Goal: Task Accomplishment & Management: Use online tool/utility

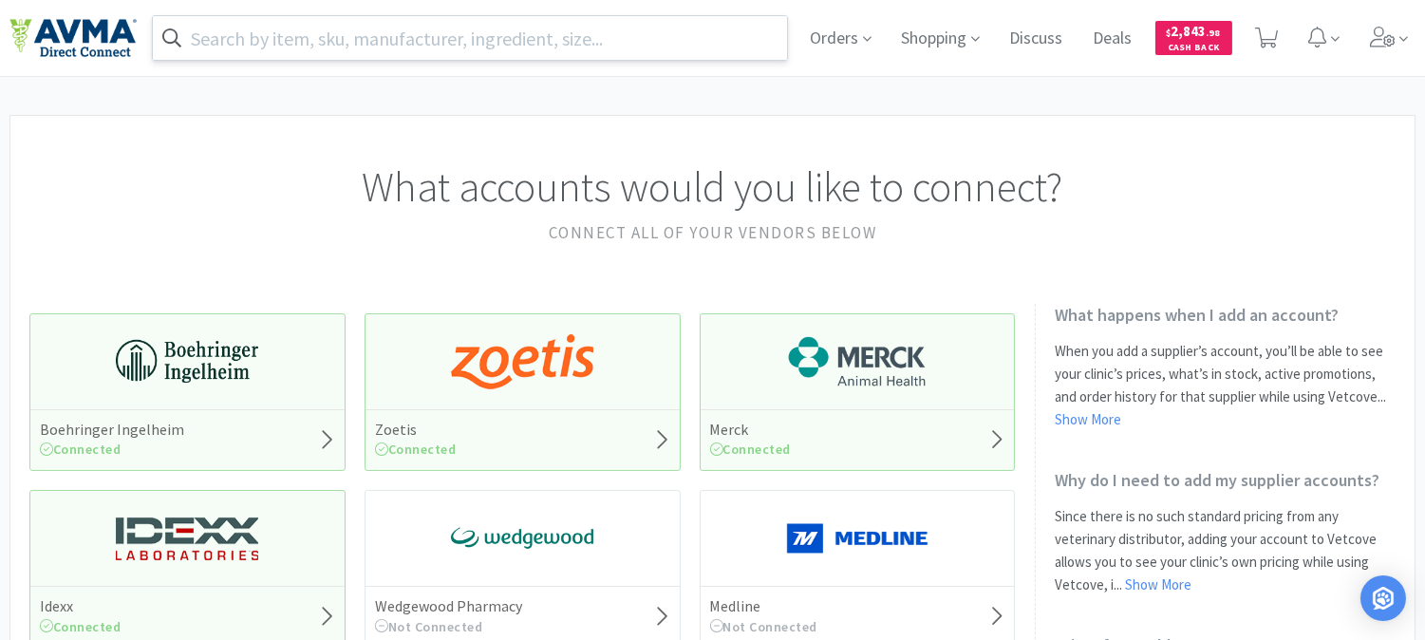
click at [278, 51] on input "text" at bounding box center [470, 38] width 634 height 44
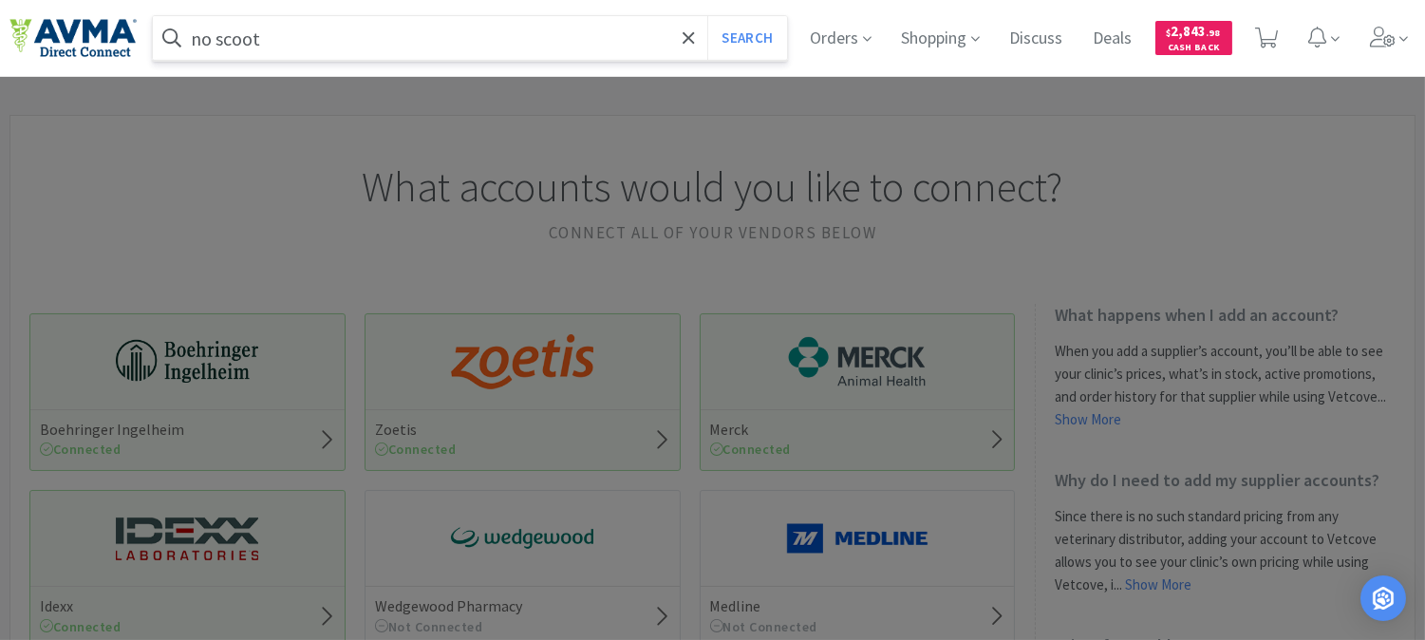
type input "no scoot"
click at [707, 16] on button "Search" at bounding box center [746, 38] width 79 height 44
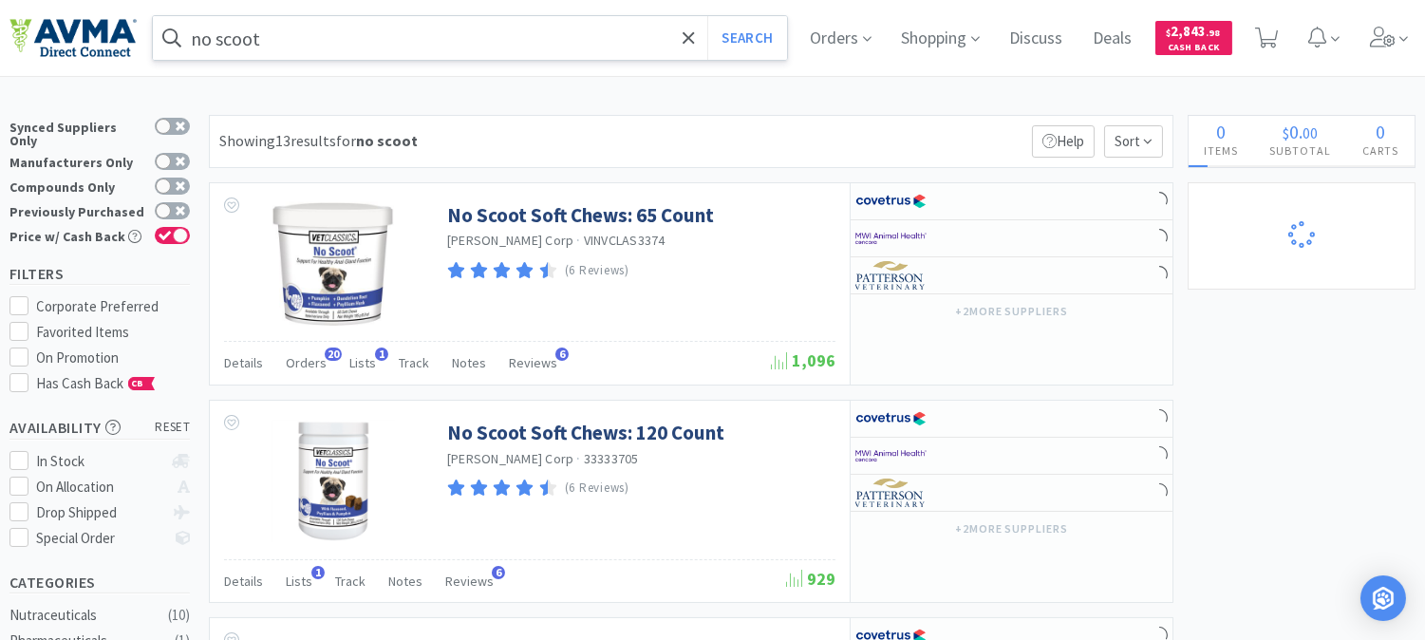
select select "1"
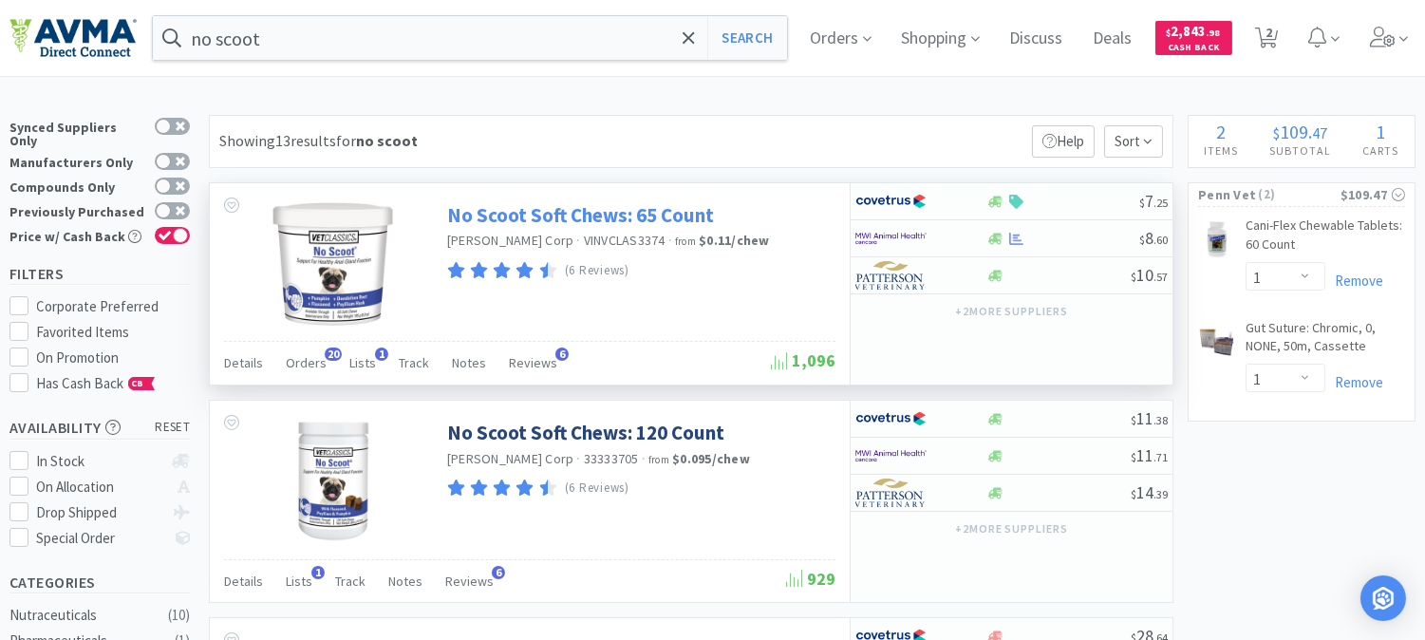
click at [486, 215] on link "No Scoot Soft Chews: 65 Count" at bounding box center [580, 215] width 267 height 26
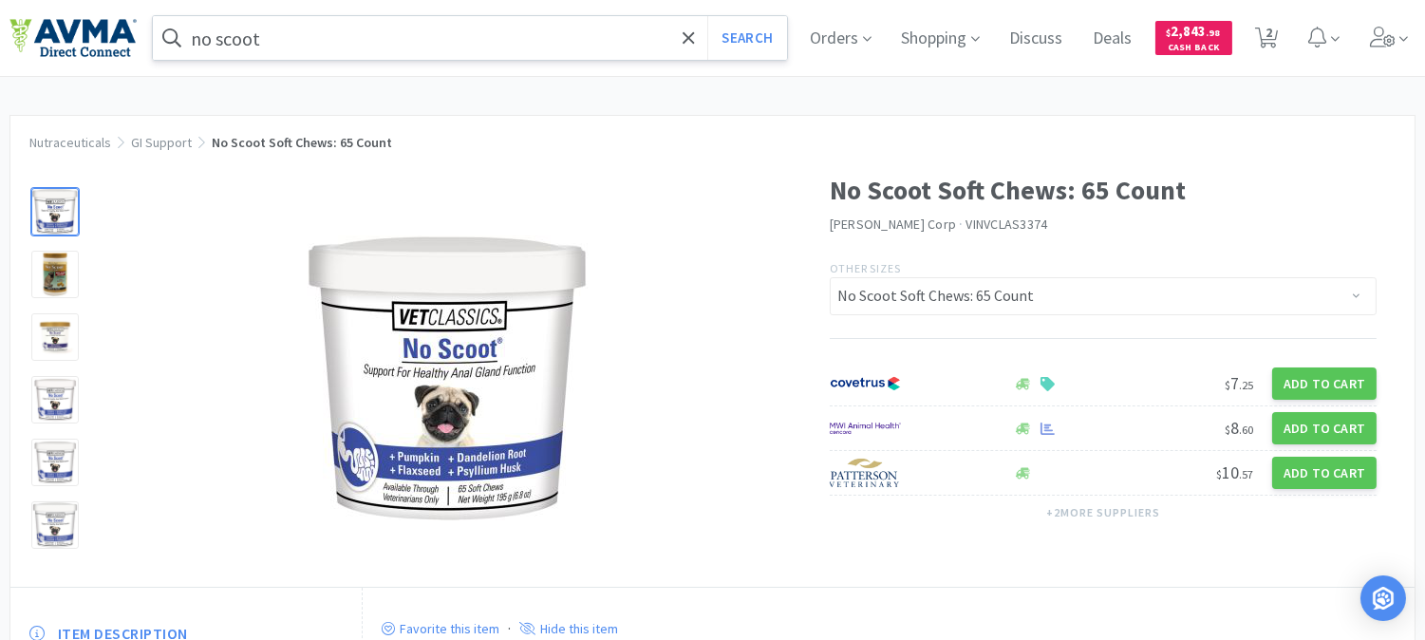
click at [348, 38] on input "no scoot" at bounding box center [470, 38] width 634 height 44
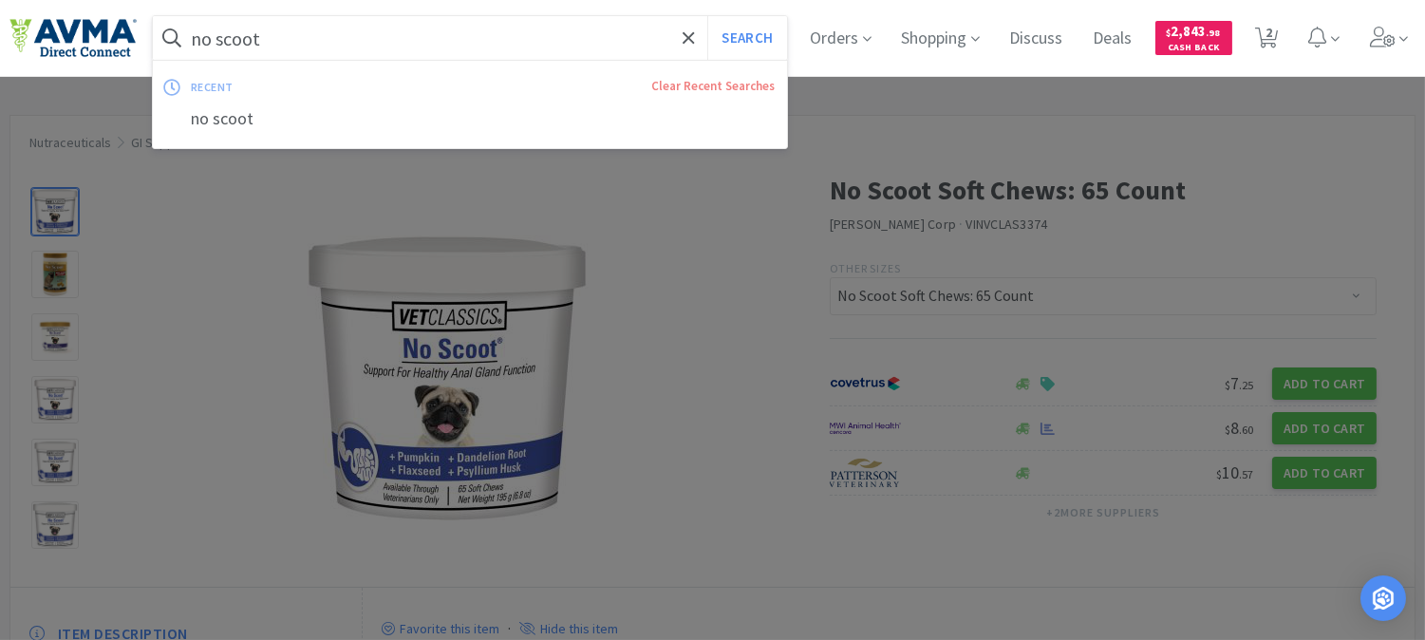
paste input "110931"
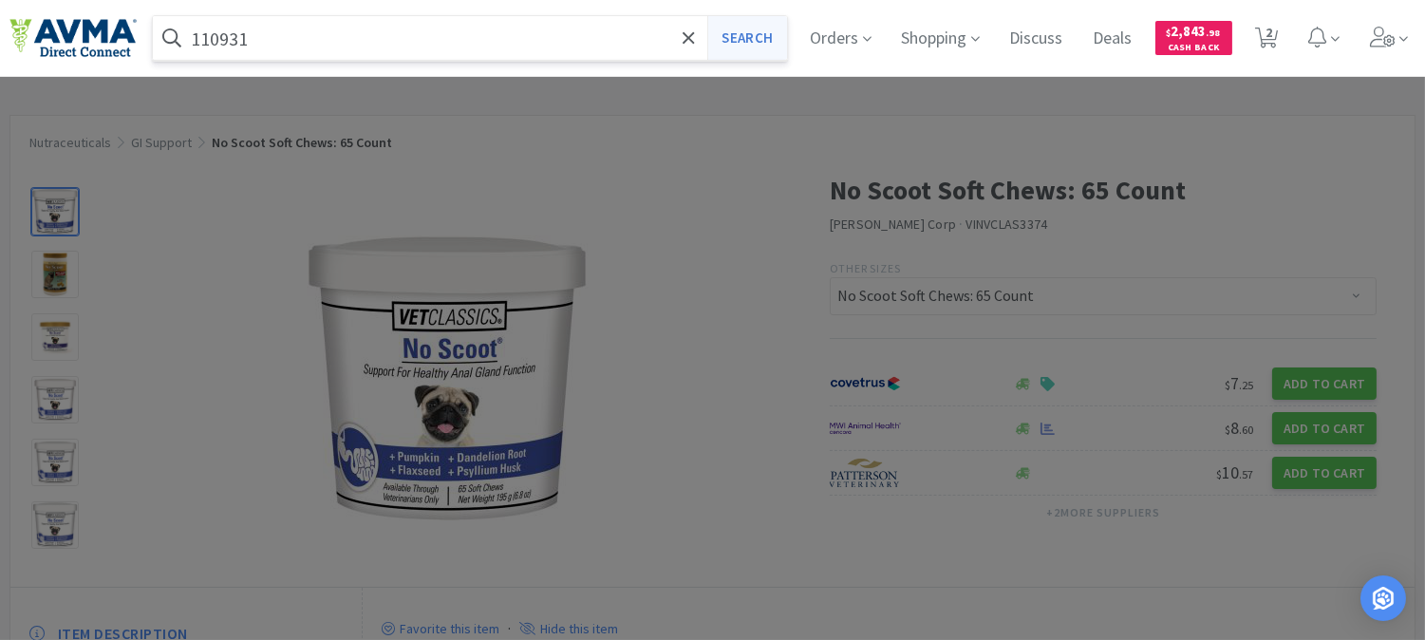
type input "110931"
click at [756, 34] on button "Search" at bounding box center [746, 38] width 79 height 44
select select "1"
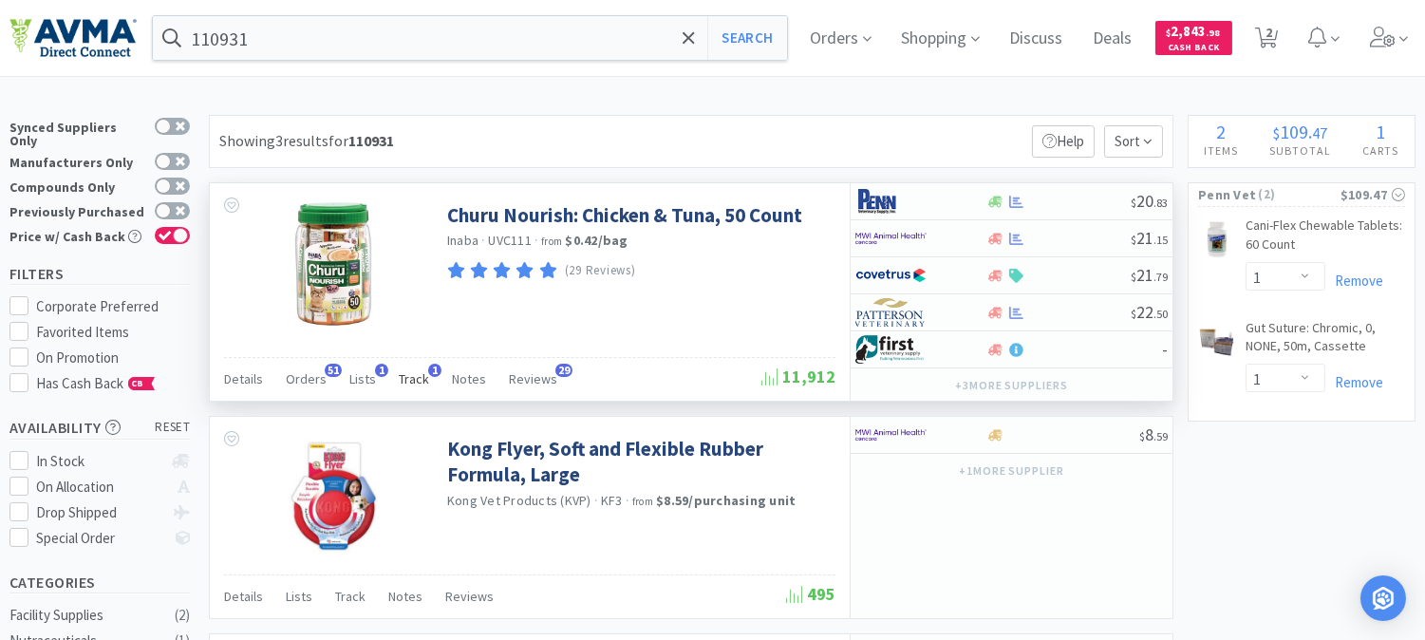
click at [402, 372] on span "Track" at bounding box center [414, 378] width 30 height 17
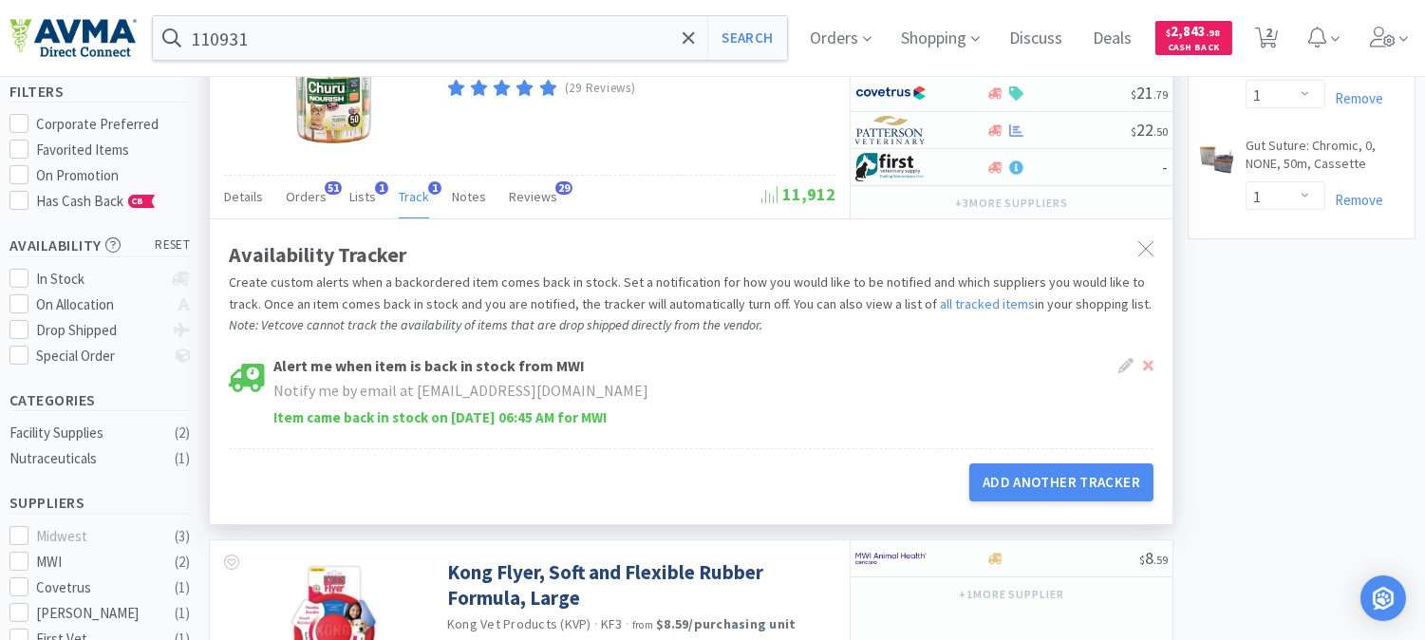
scroll to position [211, 0]
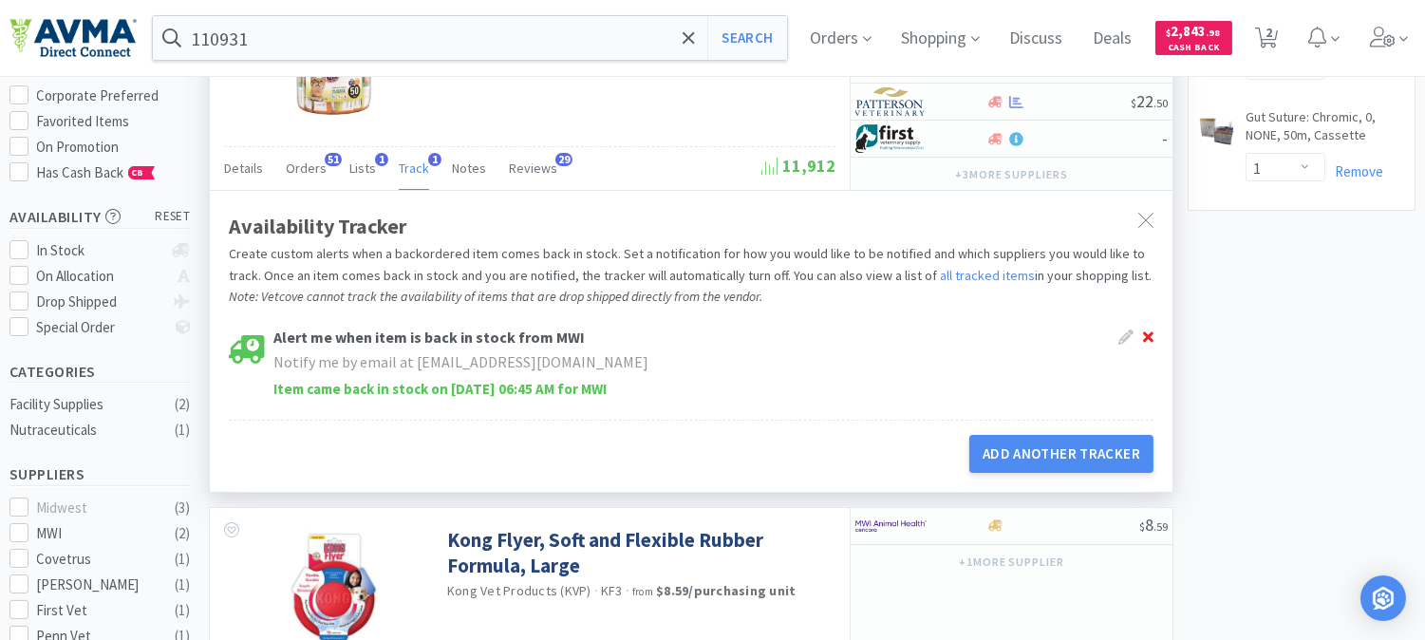
click at [1146, 337] on icon at bounding box center [1148, 337] width 10 height 10
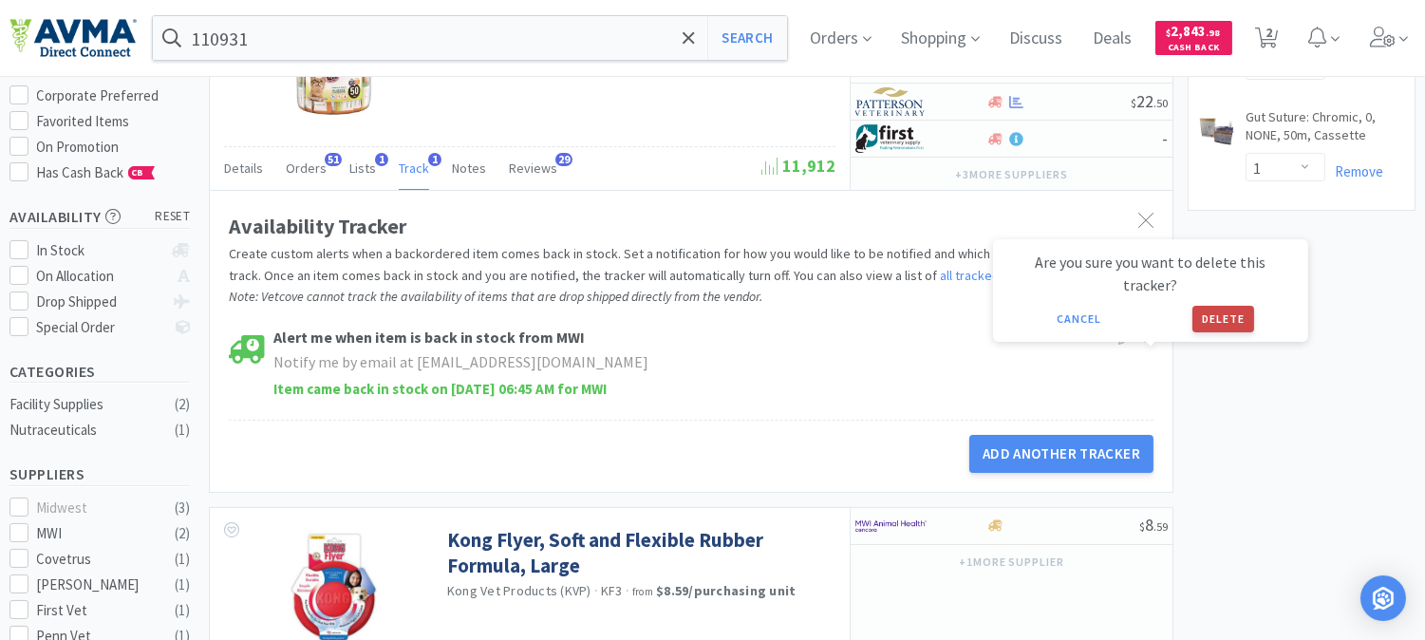
click at [1218, 306] on button "Delete" at bounding box center [1223, 319] width 62 height 27
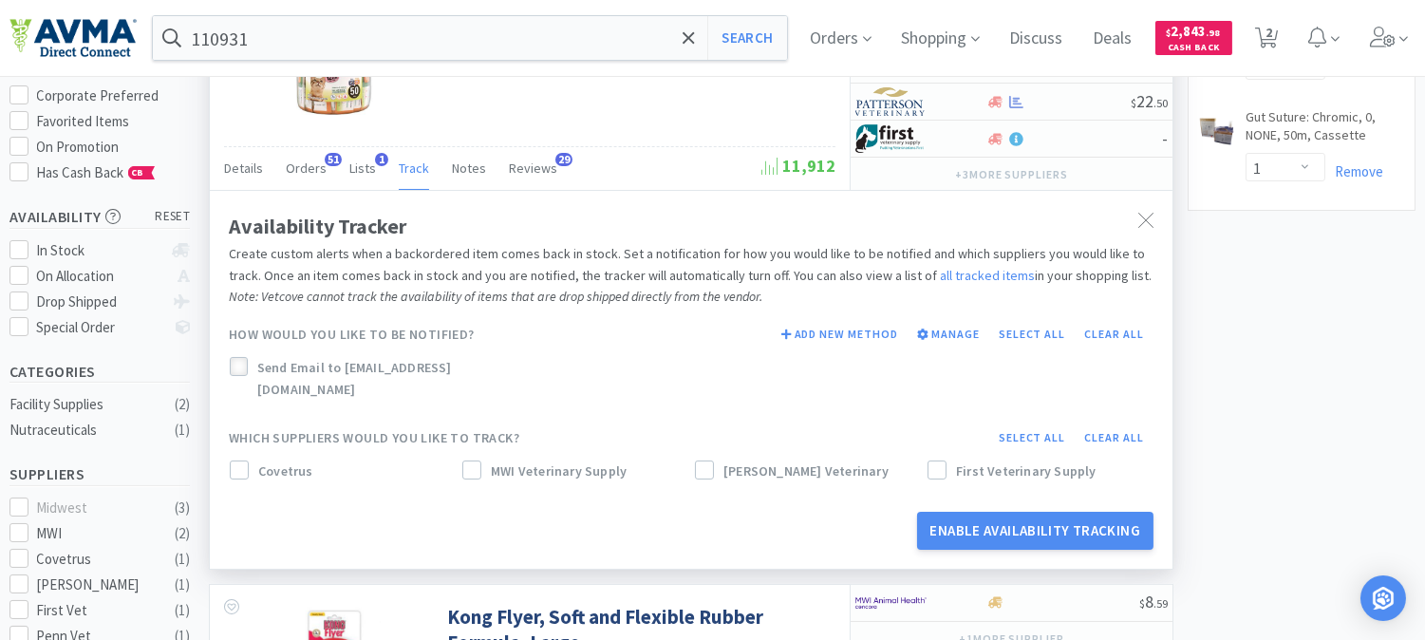
click at [241, 362] on icon at bounding box center [238, 367] width 13 height 13
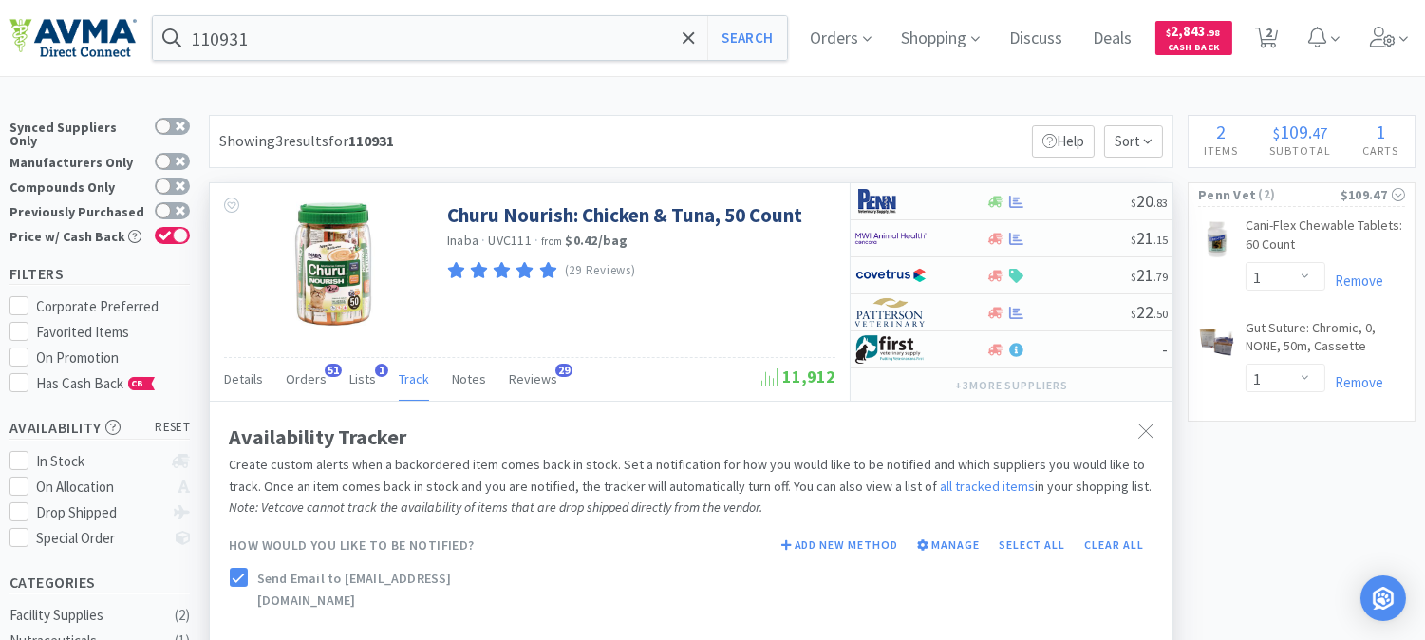
scroll to position [105, 0]
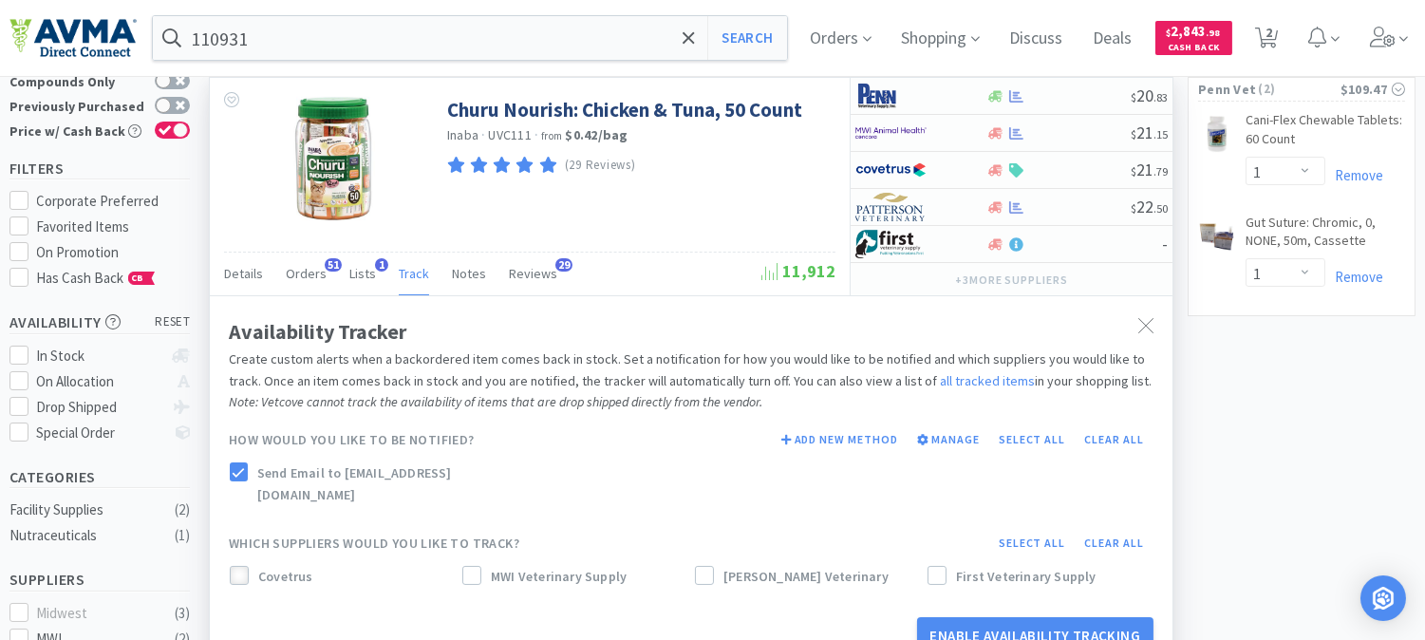
click at [243, 569] on icon at bounding box center [239, 575] width 13 height 13
click at [479, 566] on div at bounding box center [471, 575] width 19 height 19
click at [707, 569] on icon at bounding box center [704, 575] width 13 height 13
click at [989, 617] on button "Enable Availability Tracking" at bounding box center [1035, 636] width 237 height 38
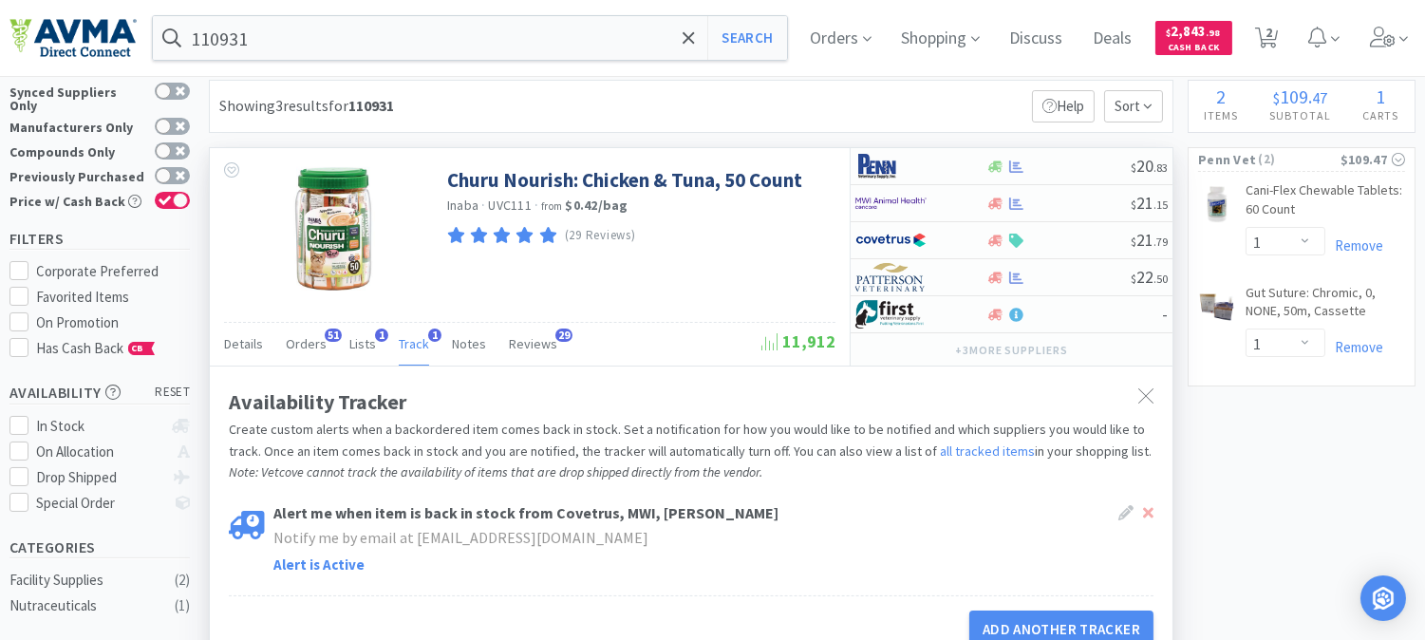
scroll to position [0, 0]
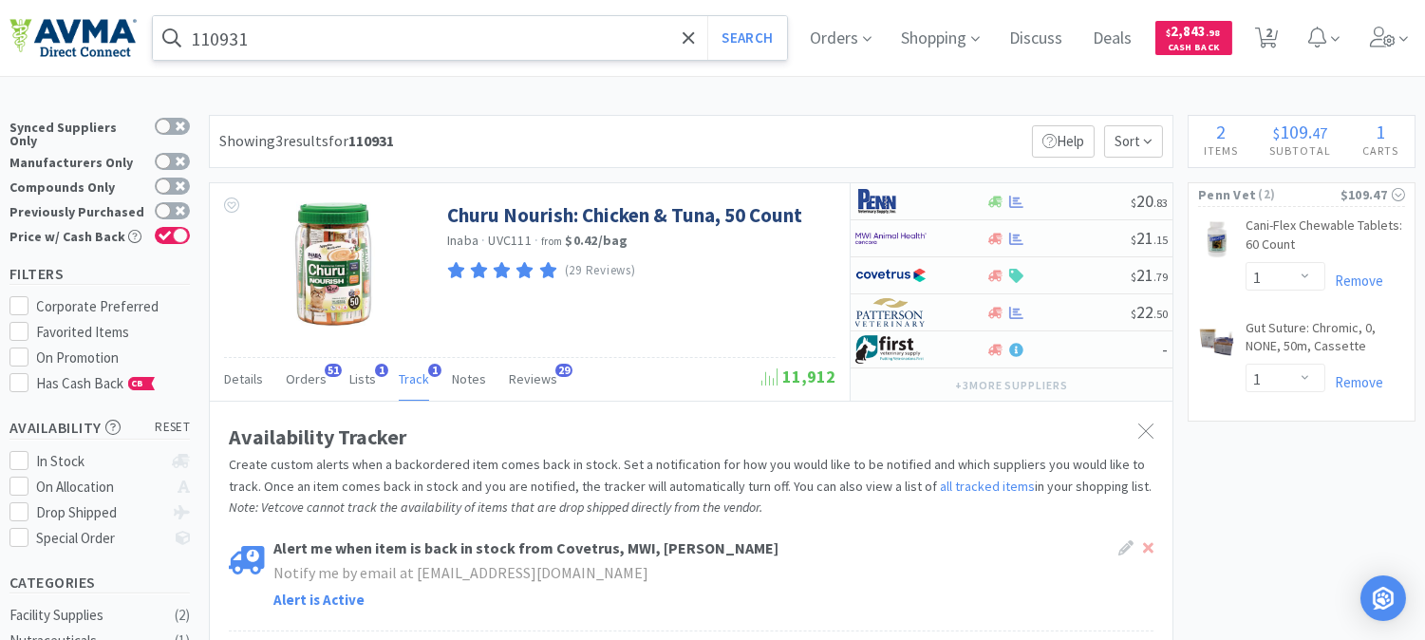
click at [264, 33] on input "110931" at bounding box center [470, 38] width 634 height 44
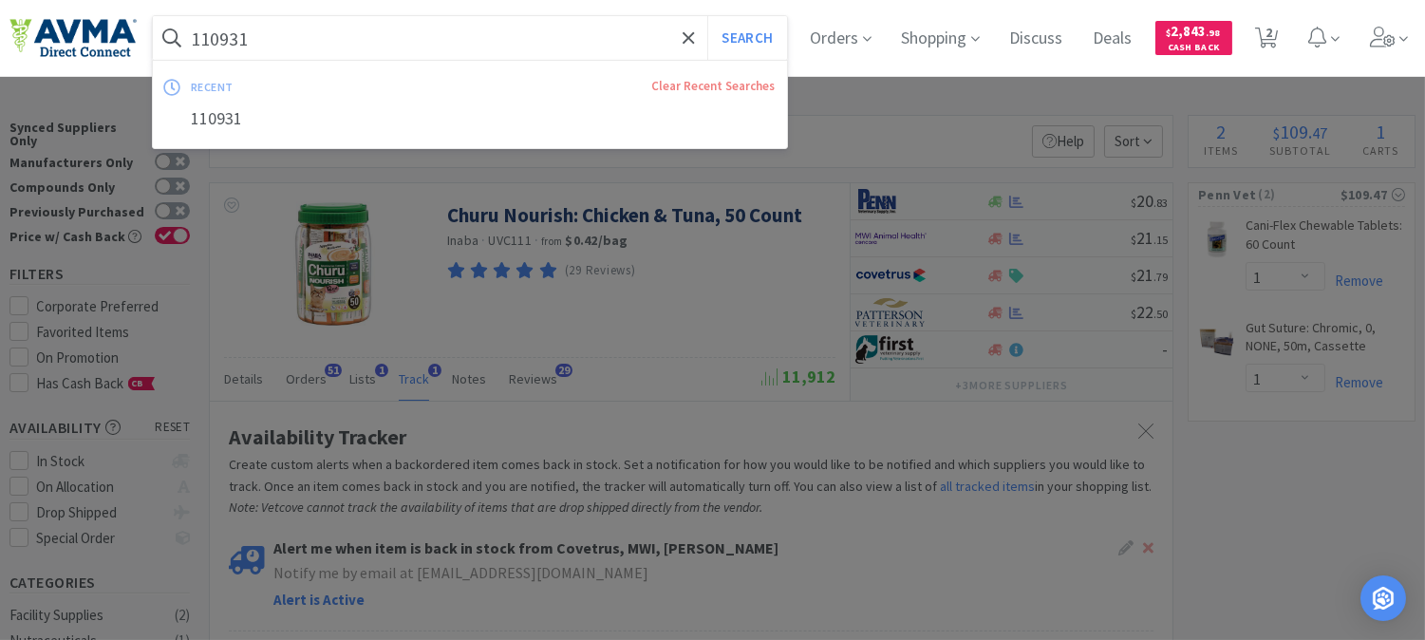
paste input "000142"
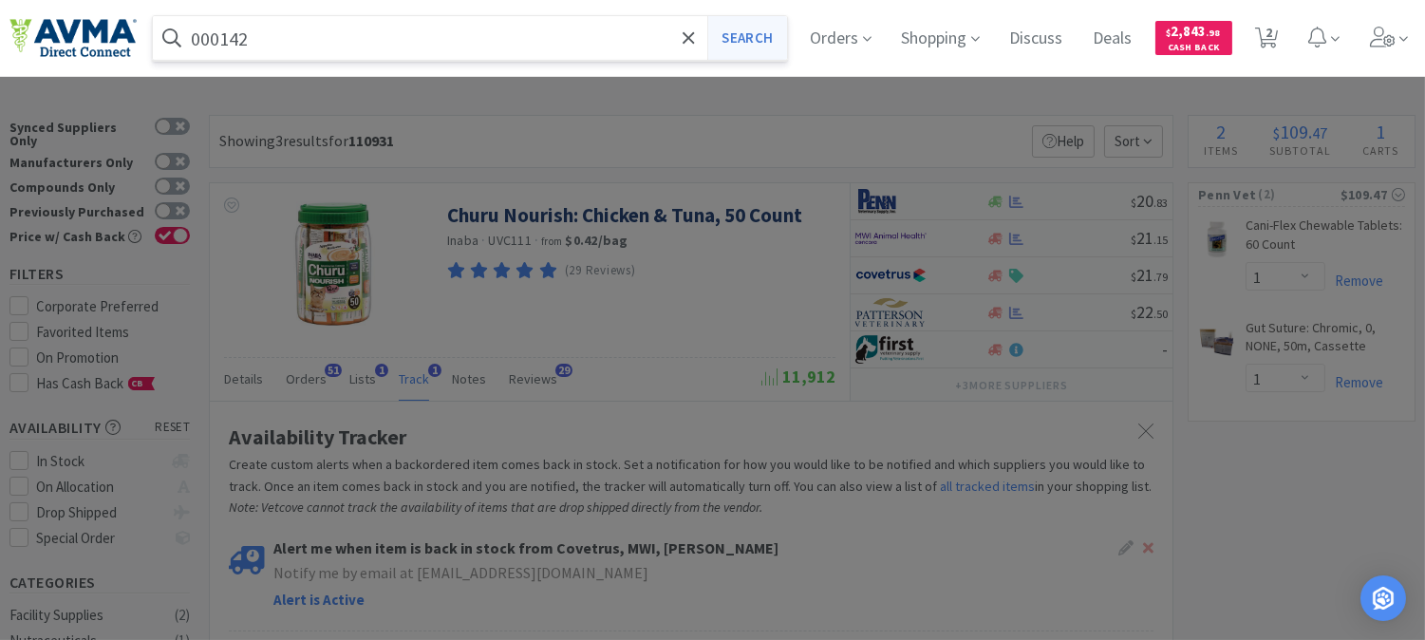
click at [771, 38] on button "Search" at bounding box center [746, 38] width 79 height 44
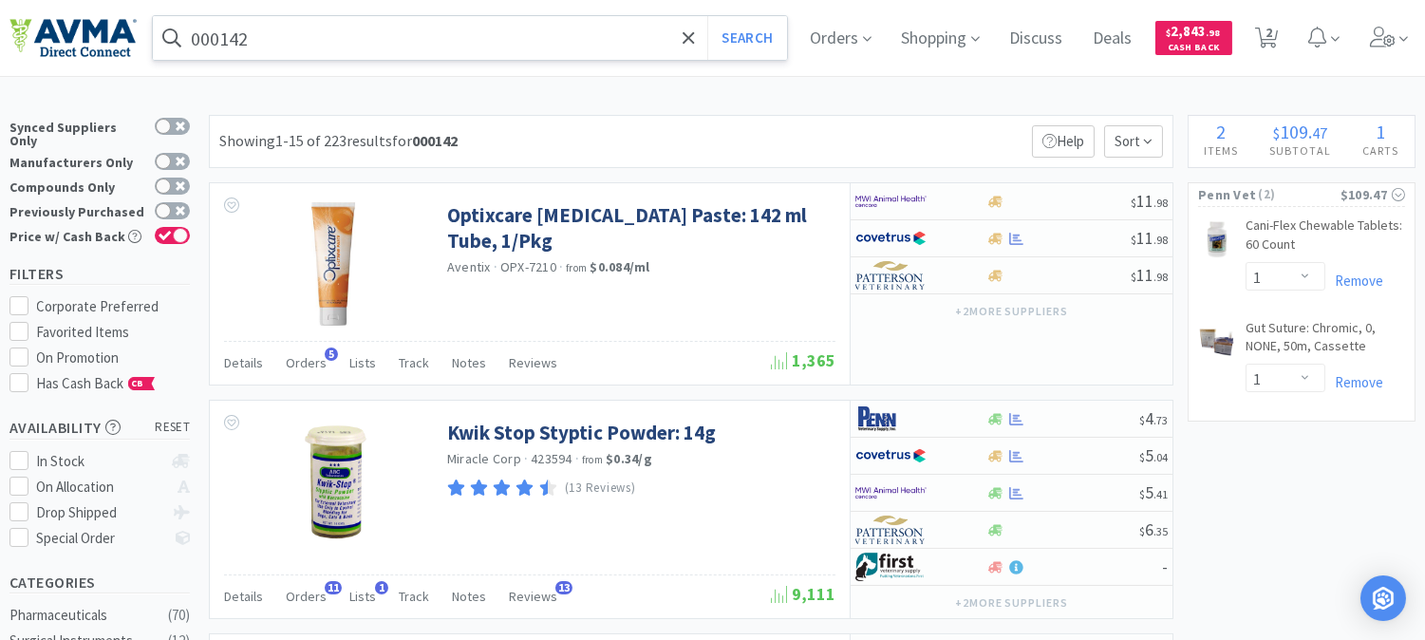
click at [269, 35] on input "000142" at bounding box center [470, 38] width 634 height 44
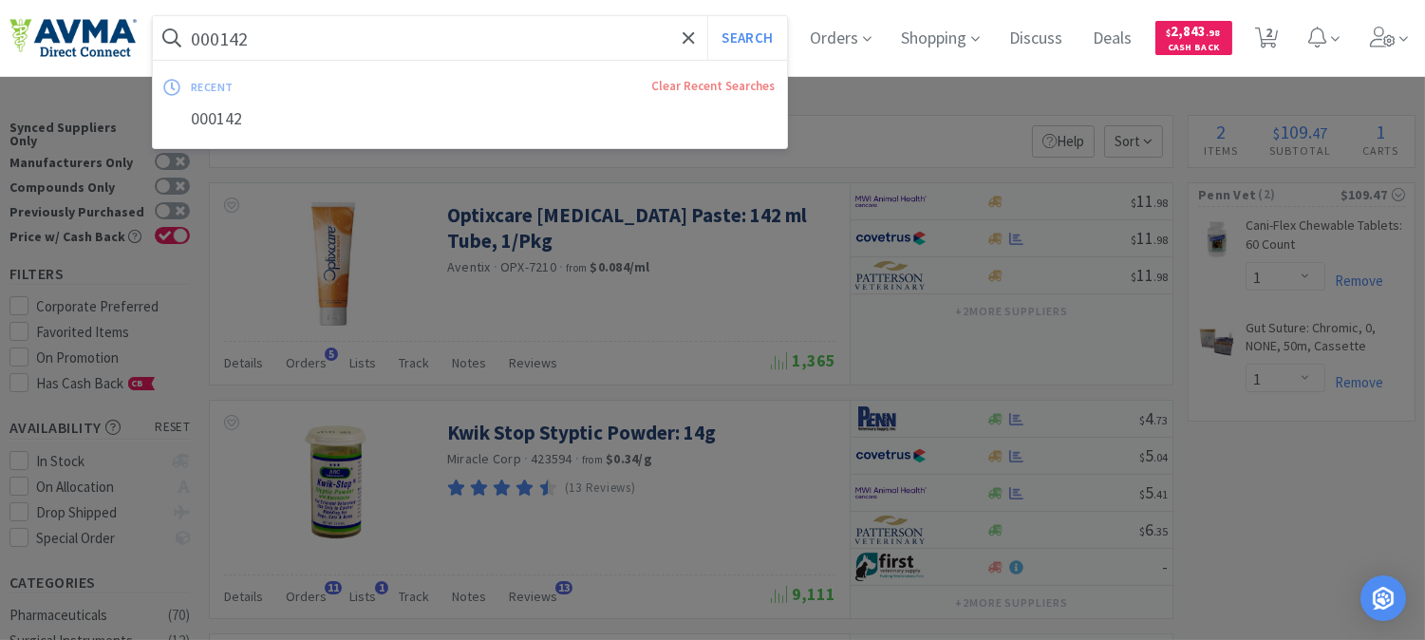
paste input "VED1081"
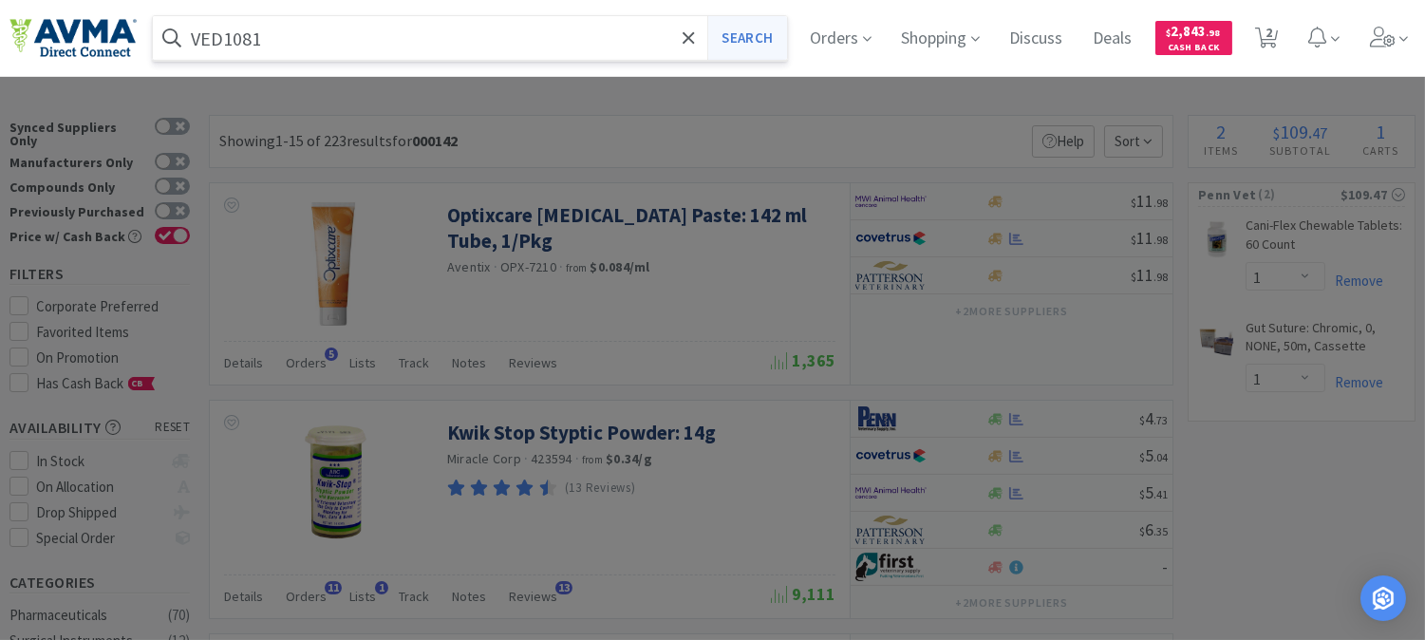
type input "VED1081"
click at [774, 34] on button "Search" at bounding box center [746, 38] width 79 height 44
